Goal: Information Seeking & Learning: Find specific fact

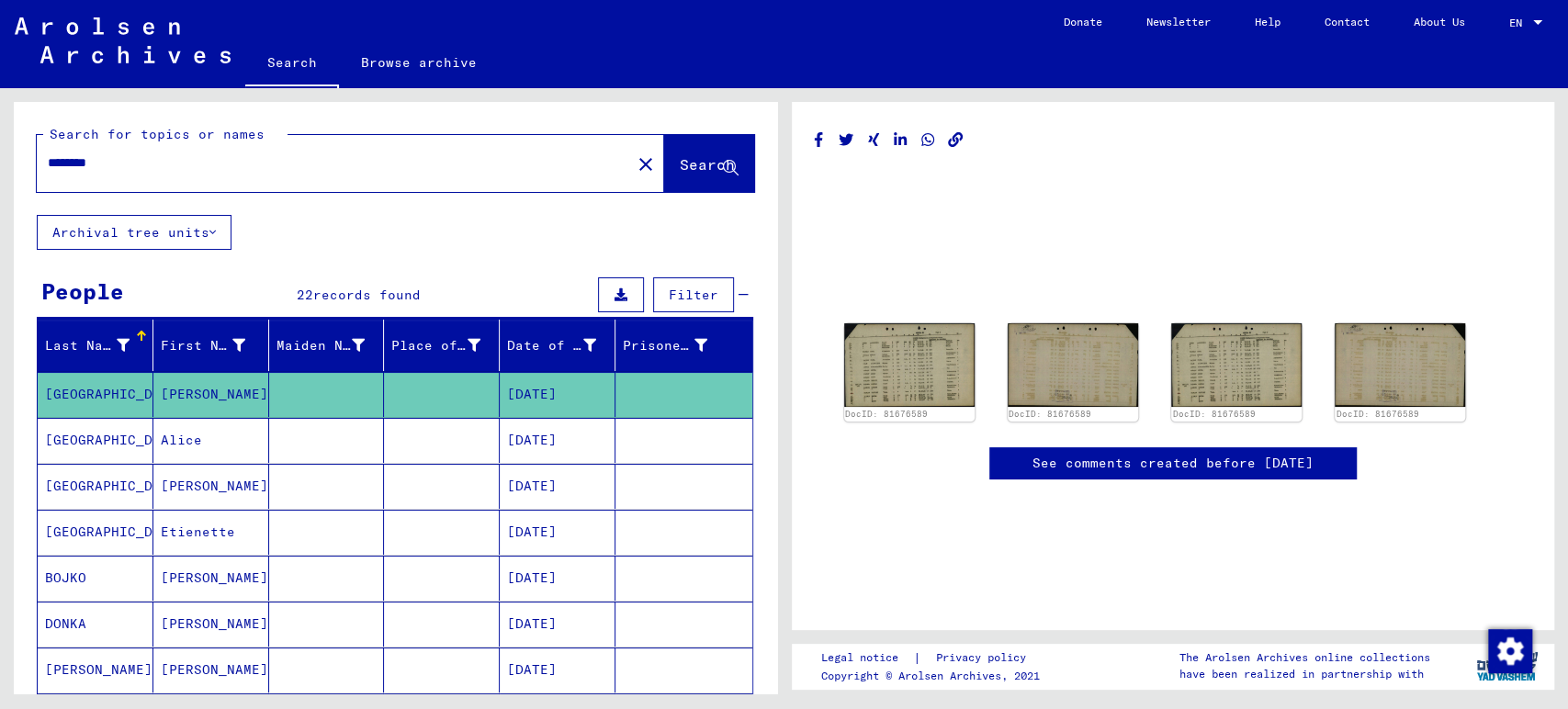
click at [560, 432] on mat-cell "[DATE]" at bounding box center [558, 440] width 116 height 45
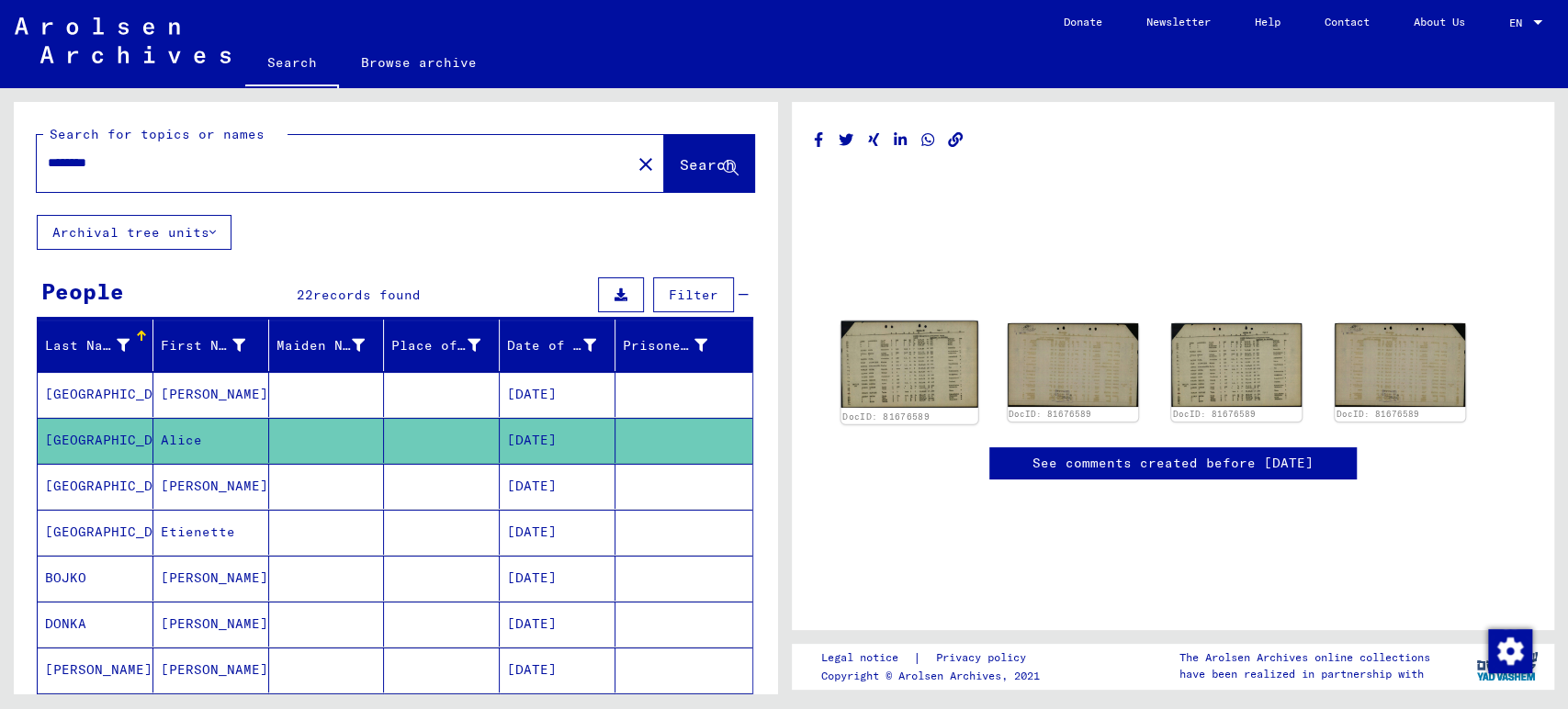
click at [905, 351] on img at bounding box center [908, 364] width 136 height 87
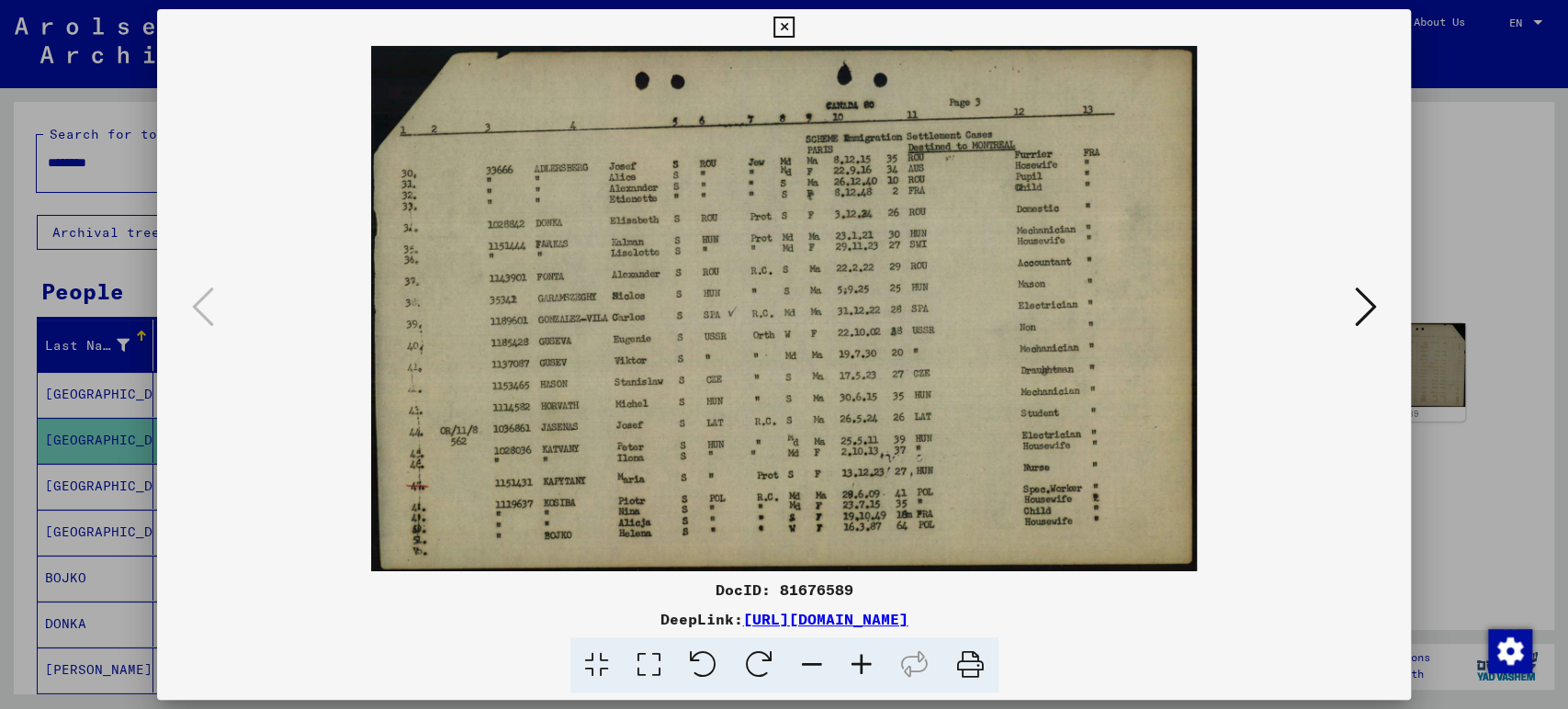
click at [850, 659] on icon at bounding box center [861, 665] width 50 height 56
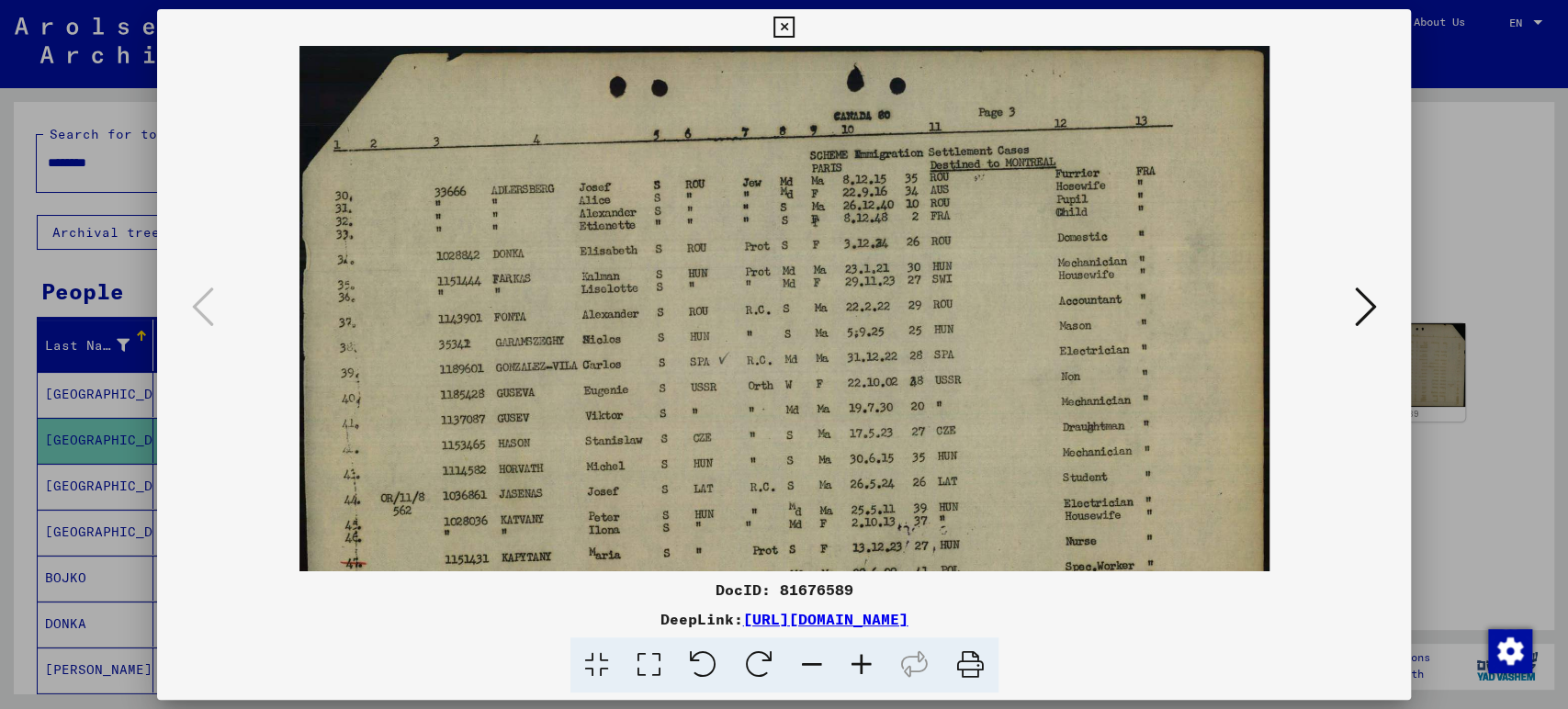
click at [850, 659] on icon at bounding box center [861, 665] width 50 height 56
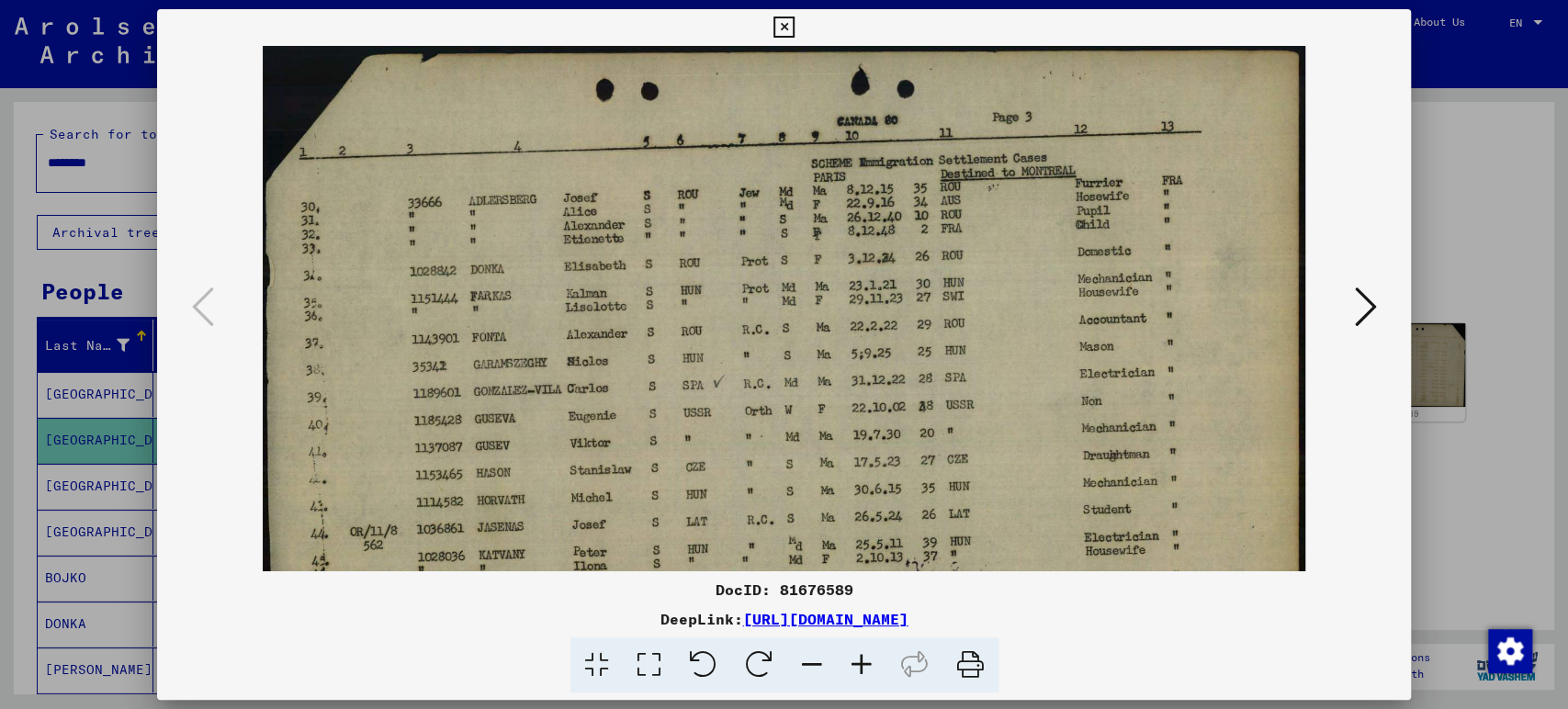
click at [850, 659] on icon at bounding box center [861, 665] width 50 height 56
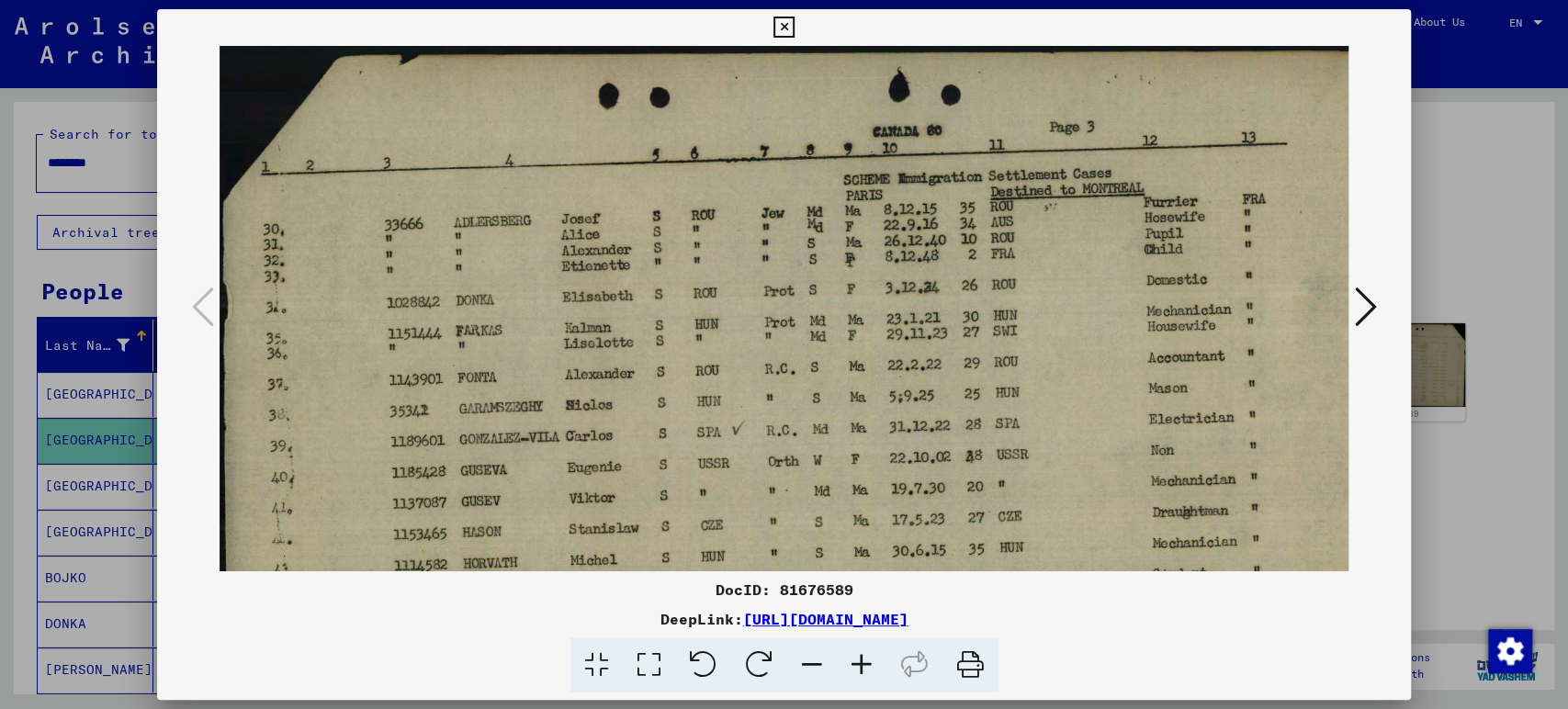
click at [850, 659] on icon at bounding box center [861, 665] width 50 height 56
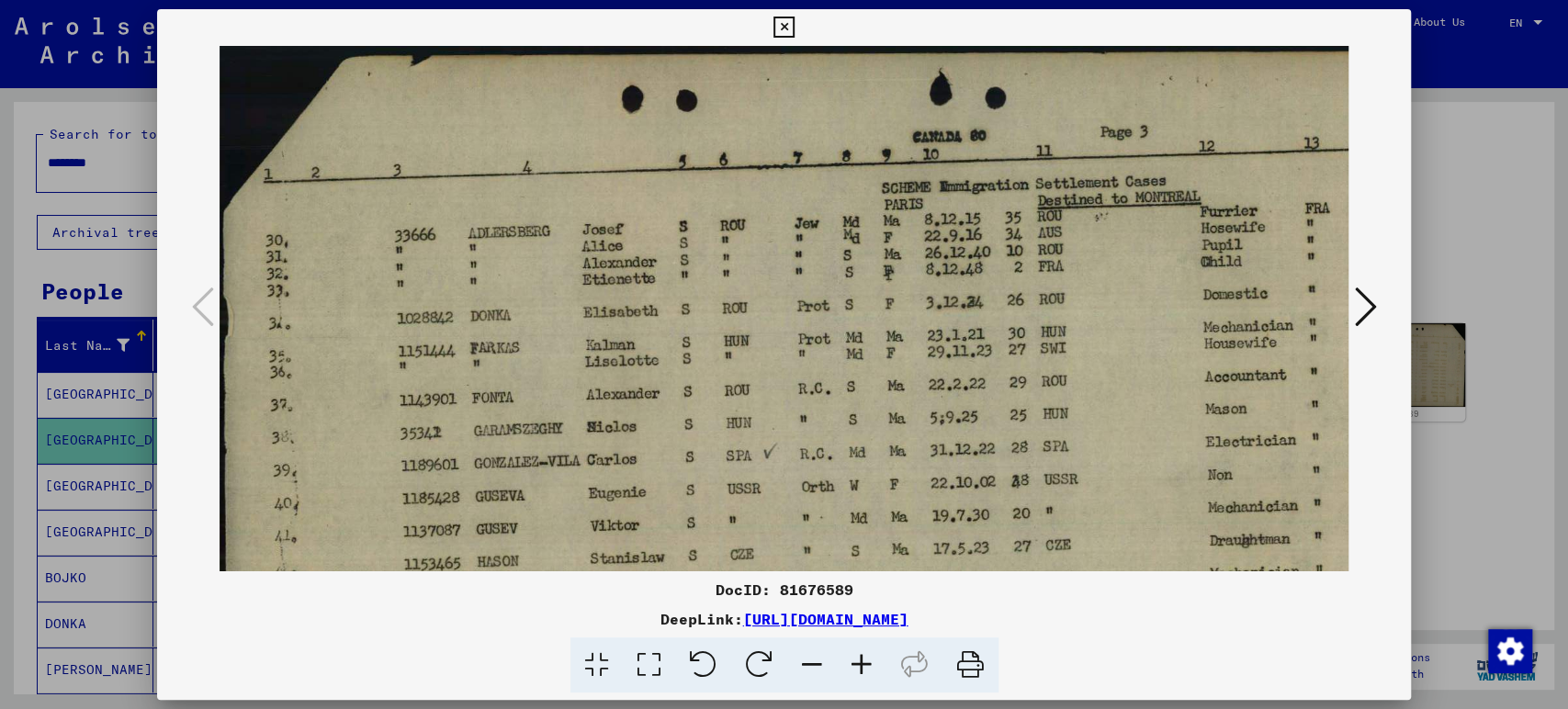
click at [850, 659] on icon at bounding box center [861, 665] width 50 height 56
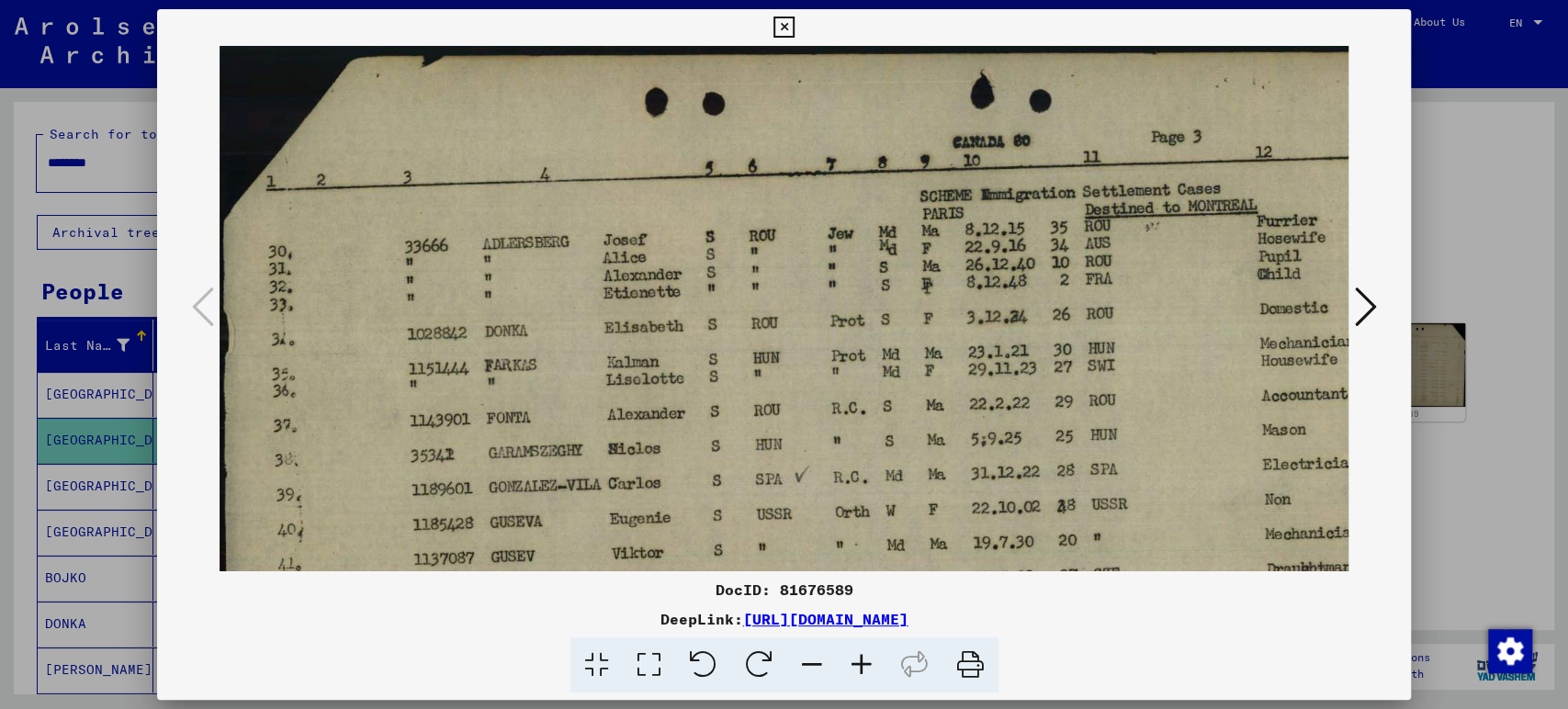
click at [850, 659] on icon at bounding box center [861, 665] width 50 height 56
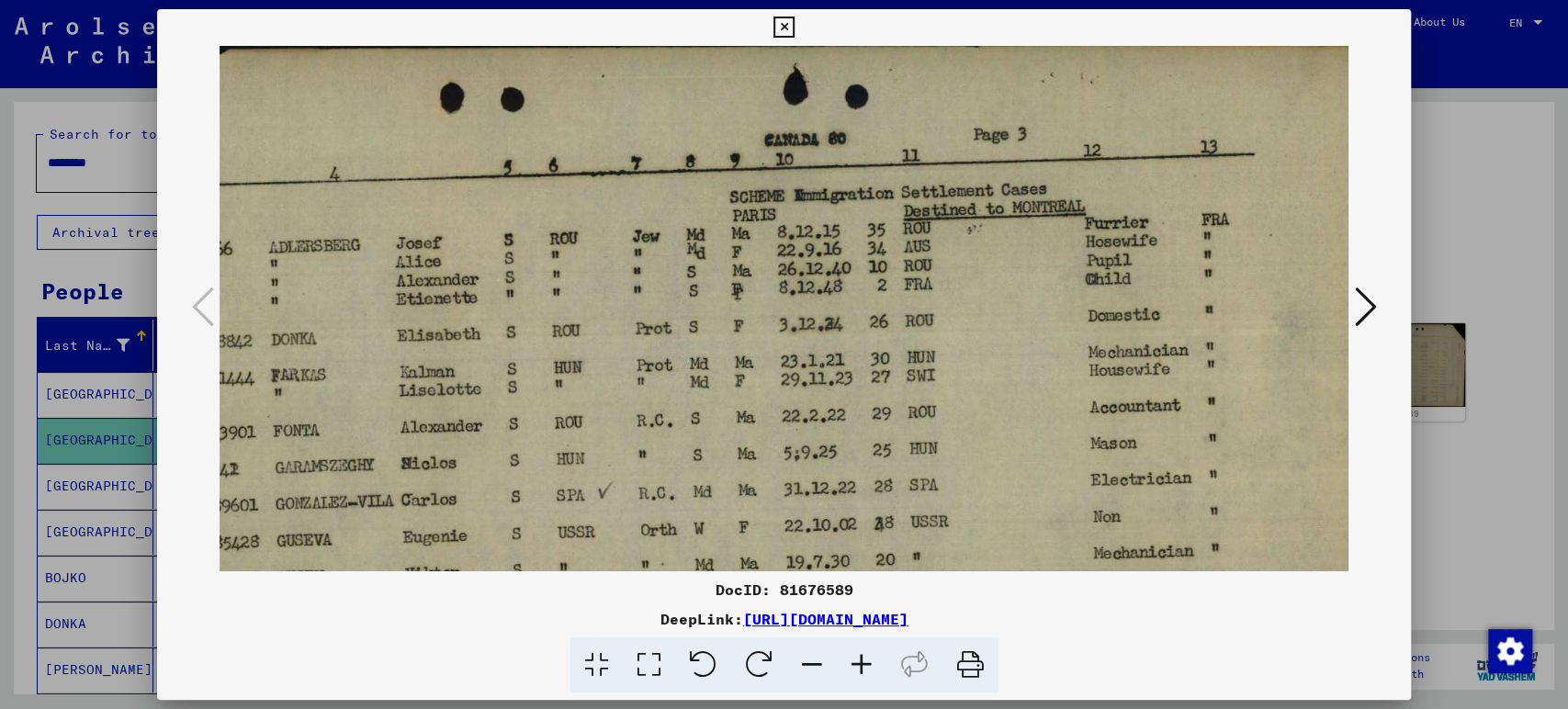
scroll to position [7, 226]
drag, startPoint x: 1279, startPoint y: 336, endPoint x: 971, endPoint y: 332, distance: 308.0
click at [971, 332] on img at bounding box center [694, 484] width 1403 height 892
click at [780, 18] on icon at bounding box center [784, 28] width 21 height 22
